Goal: Information Seeking & Learning: Find specific fact

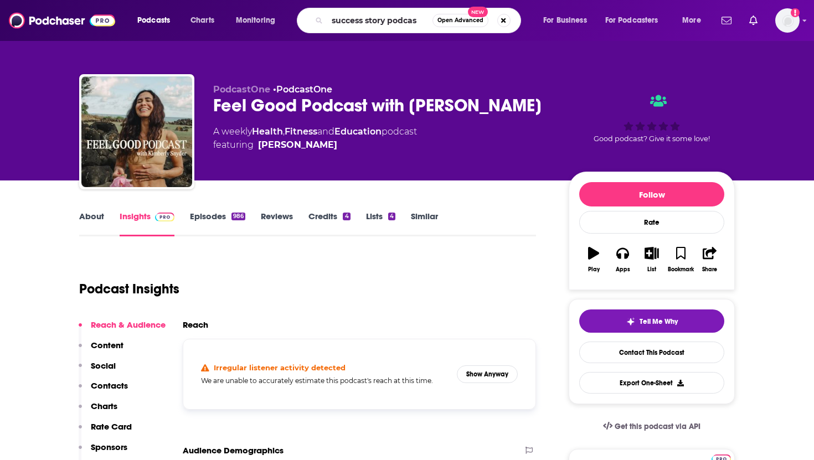
type input "success story podcast"
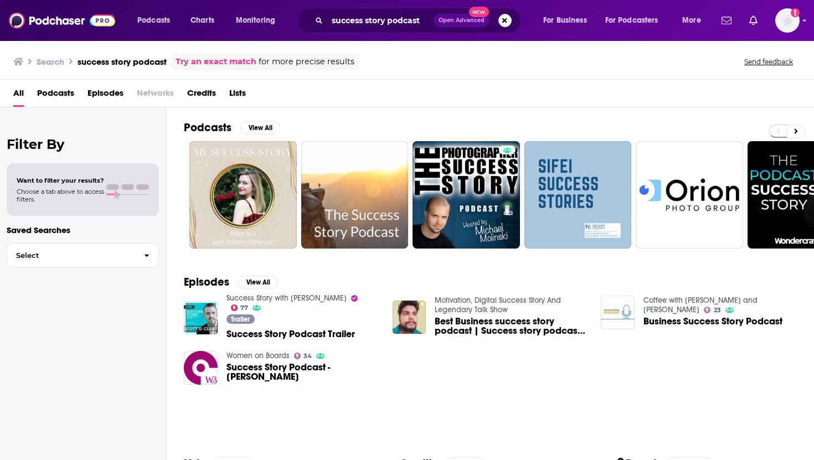
click at [289, 317] on div "Trailer Success Story Podcast Trailer" at bounding box center [302, 328] width 153 height 28
click at [284, 295] on link "Success Story with [PERSON_NAME]" at bounding box center [286, 297] width 120 height 9
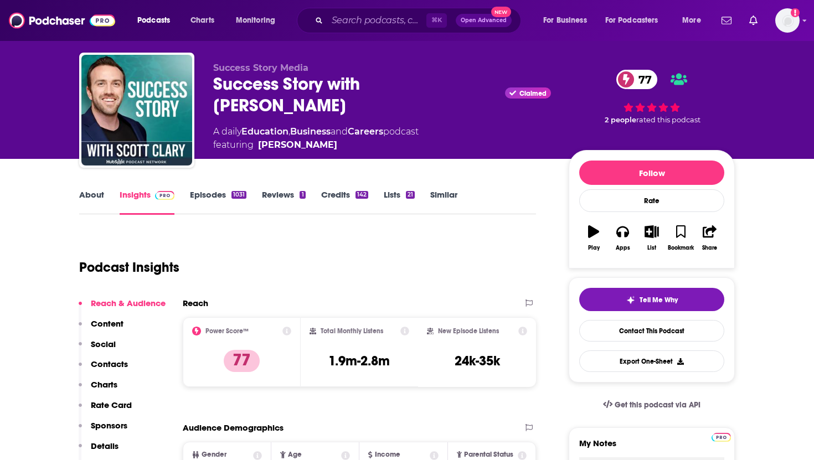
scroll to position [31, 0]
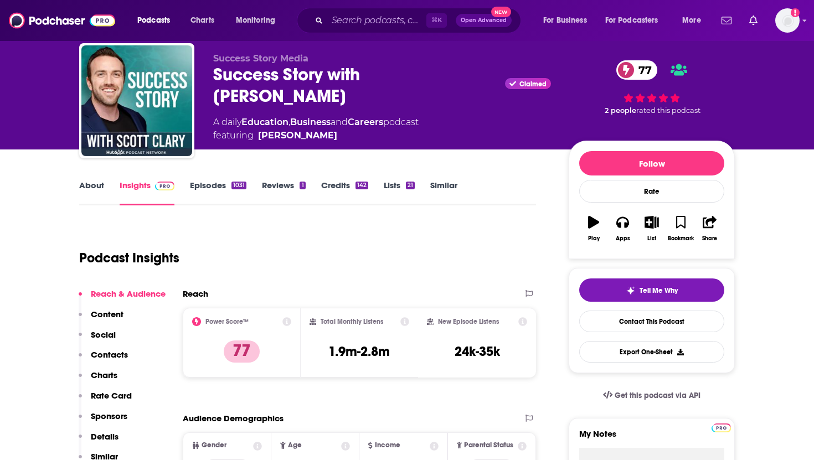
click at [307, 341] on div "Total Monthly Listens 1.9m-2.8m" at bounding box center [360, 343] width 118 height 70
drag, startPoint x: 319, startPoint y: 349, endPoint x: 417, endPoint y: 350, distance: 98.0
click at [417, 350] on div "Total Monthly Listens 1.9m-2.8m" at bounding box center [360, 343] width 118 height 70
drag, startPoint x: 396, startPoint y: 350, endPoint x: 322, endPoint y: 350, distance: 74.2
click at [322, 350] on div "Total Monthly Listens 1.9m-2.8m" at bounding box center [359, 342] width 100 height 51
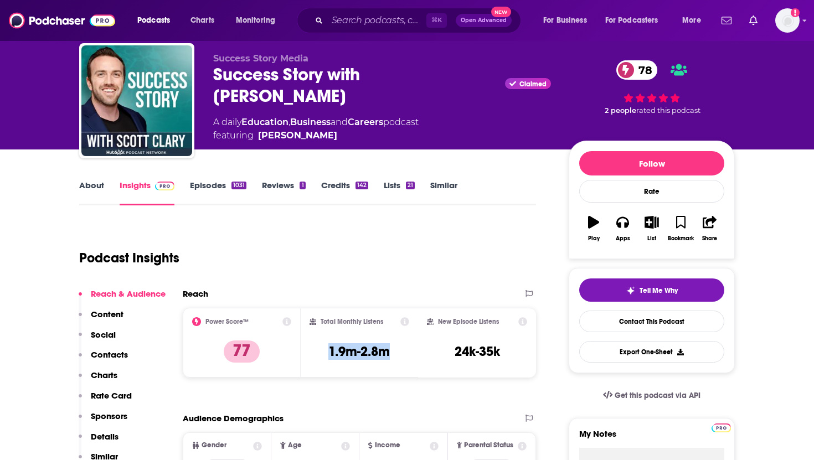
copy h3 "1.9m-2.8m"
